Goal: Find specific page/section: Find specific page/section

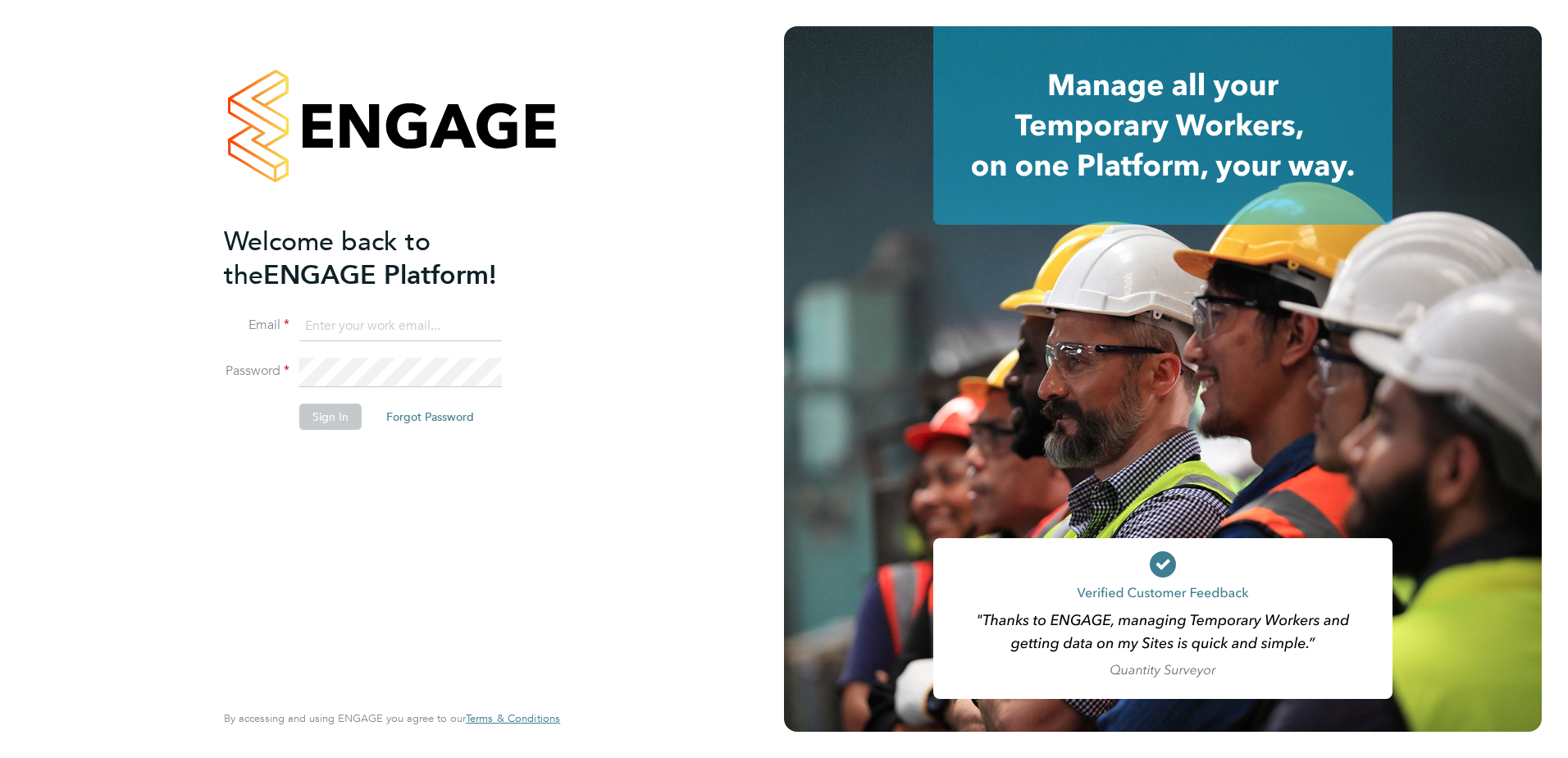
type input "rhyscook@buildingcareersuk.com"
click at [332, 412] on button "Sign In" at bounding box center [330, 417] width 62 height 26
click at [332, 412] on div "Sorry, we are having problems connecting to our services." at bounding box center [392, 379] width 784 height 758
